Goal: Task Accomplishment & Management: Complete application form

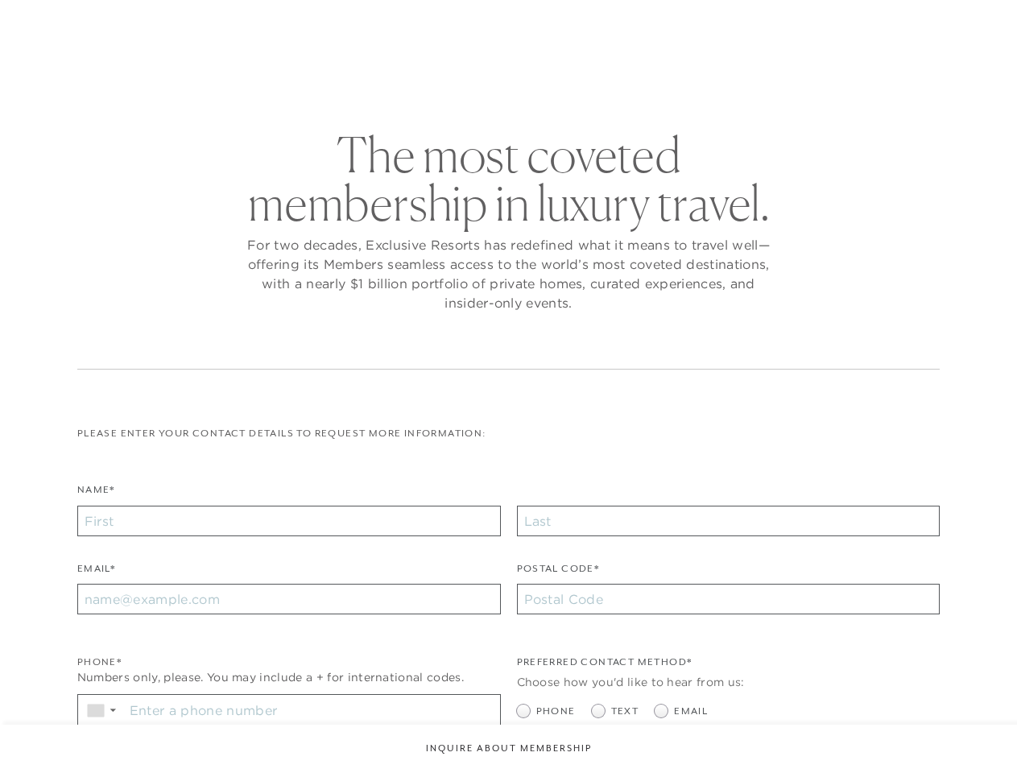
checkbox input "false"
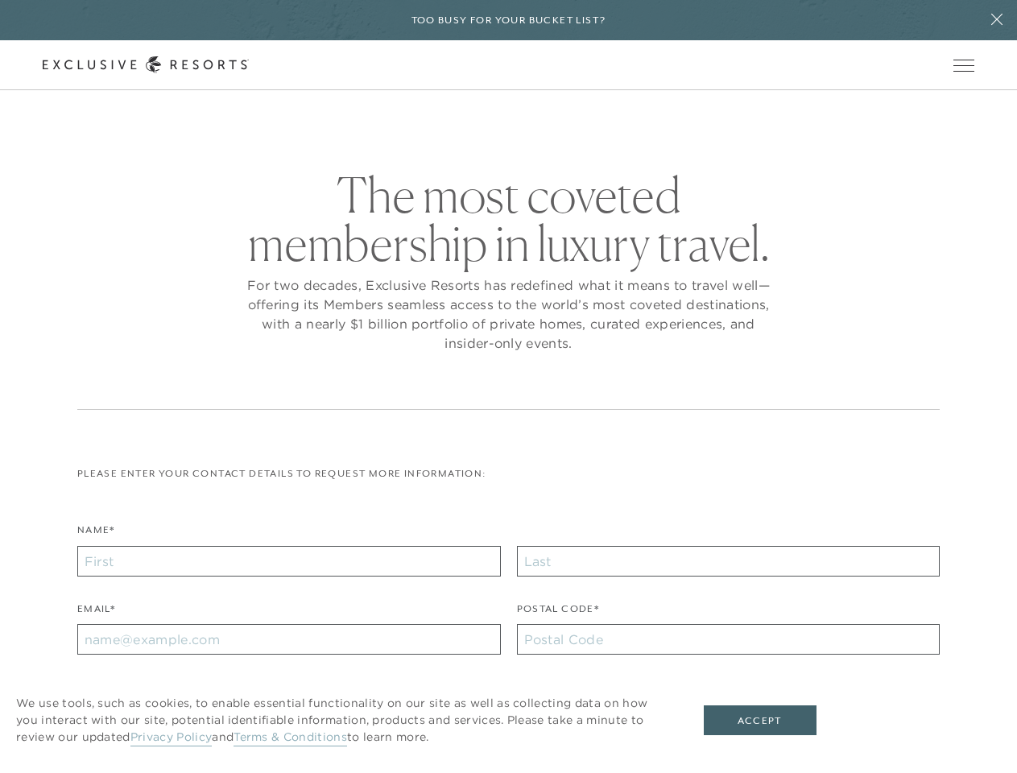
click at [508, 387] on div "The most coveted membership in luxury travel. For two decades, Exclusive Resort…" at bounding box center [508, 290] width 863 height 239
click at [508, 20] on h6 "Too busy for your bucket list?" at bounding box center [509, 20] width 195 height 15
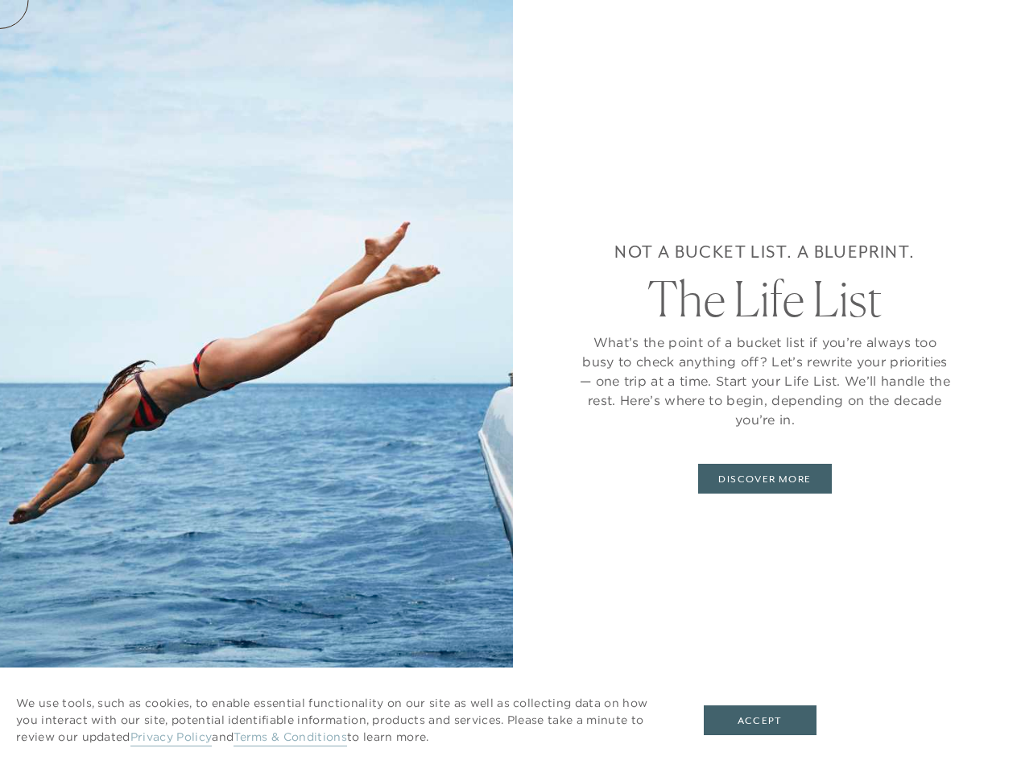
click at [997, 20] on icon at bounding box center [996, 19] width 11 height 11
click at [969, 65] on div "Not a bucket list. A blueprint. The Life List What’s the point of a bucket list…" at bounding box center [765, 386] width 504 height 773
click at [969, 115] on div "Not a bucket list. A blueprint. The Life List What’s the point of a bucket list…" at bounding box center [765, 386] width 504 height 773
click at [771, 721] on button "Accept" at bounding box center [760, 720] width 113 height 31
